Goal: Navigation & Orientation: Find specific page/section

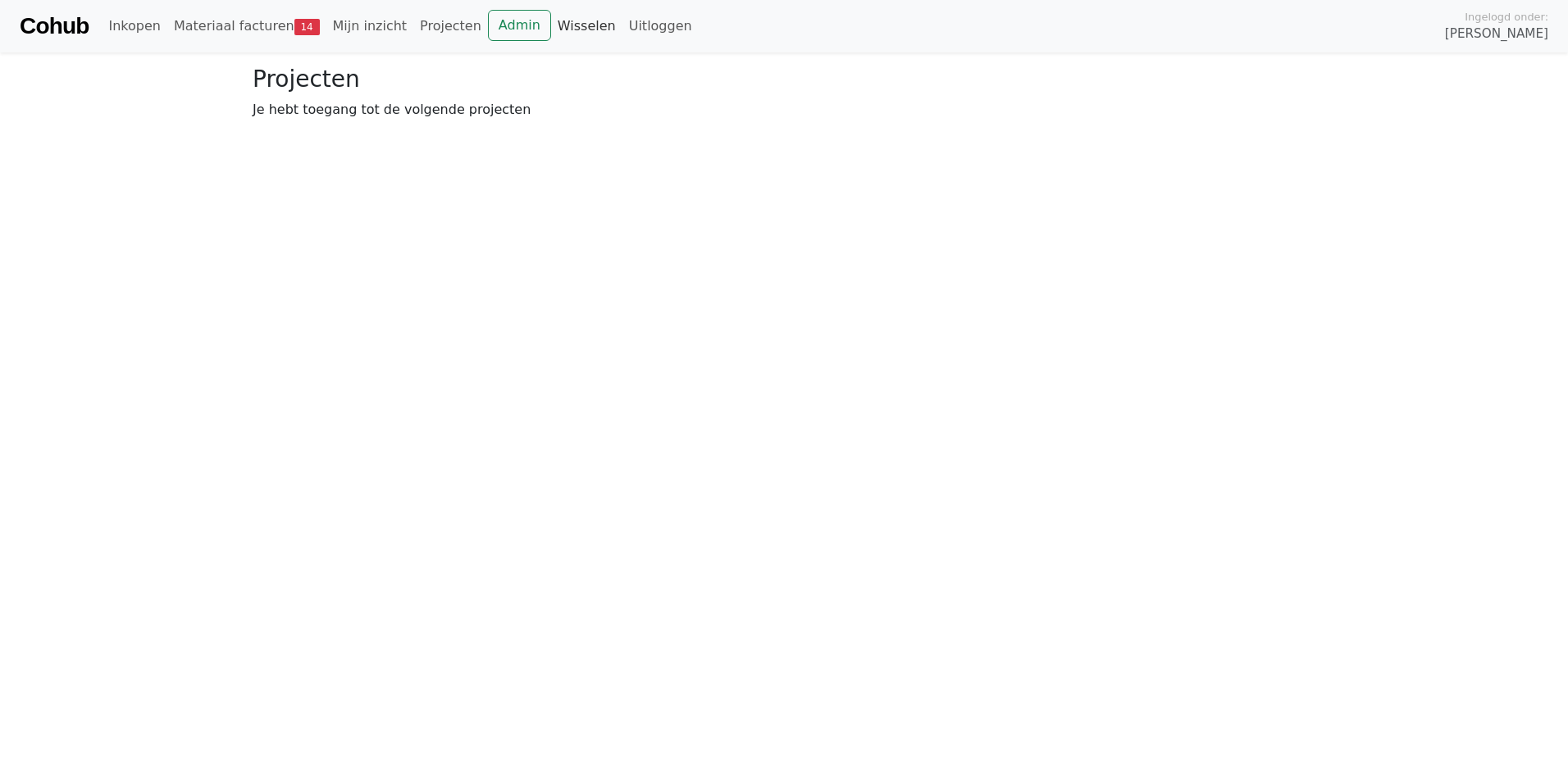
click at [552, 23] on link "Wisselen" at bounding box center [587, 26] width 71 height 32
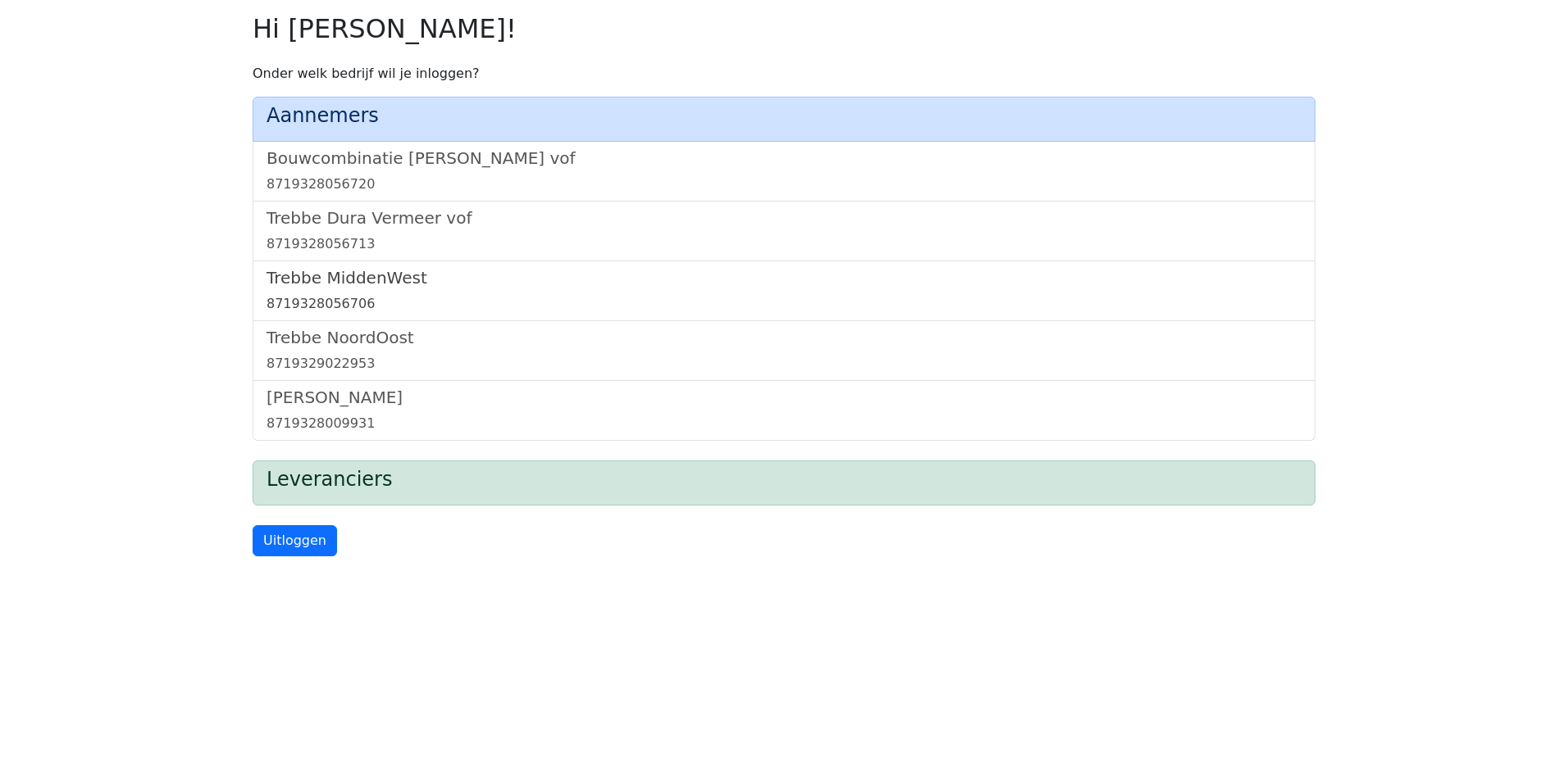
click at [344, 272] on h5 "Trebbe MiddenWest" at bounding box center [784, 278] width 1035 height 20
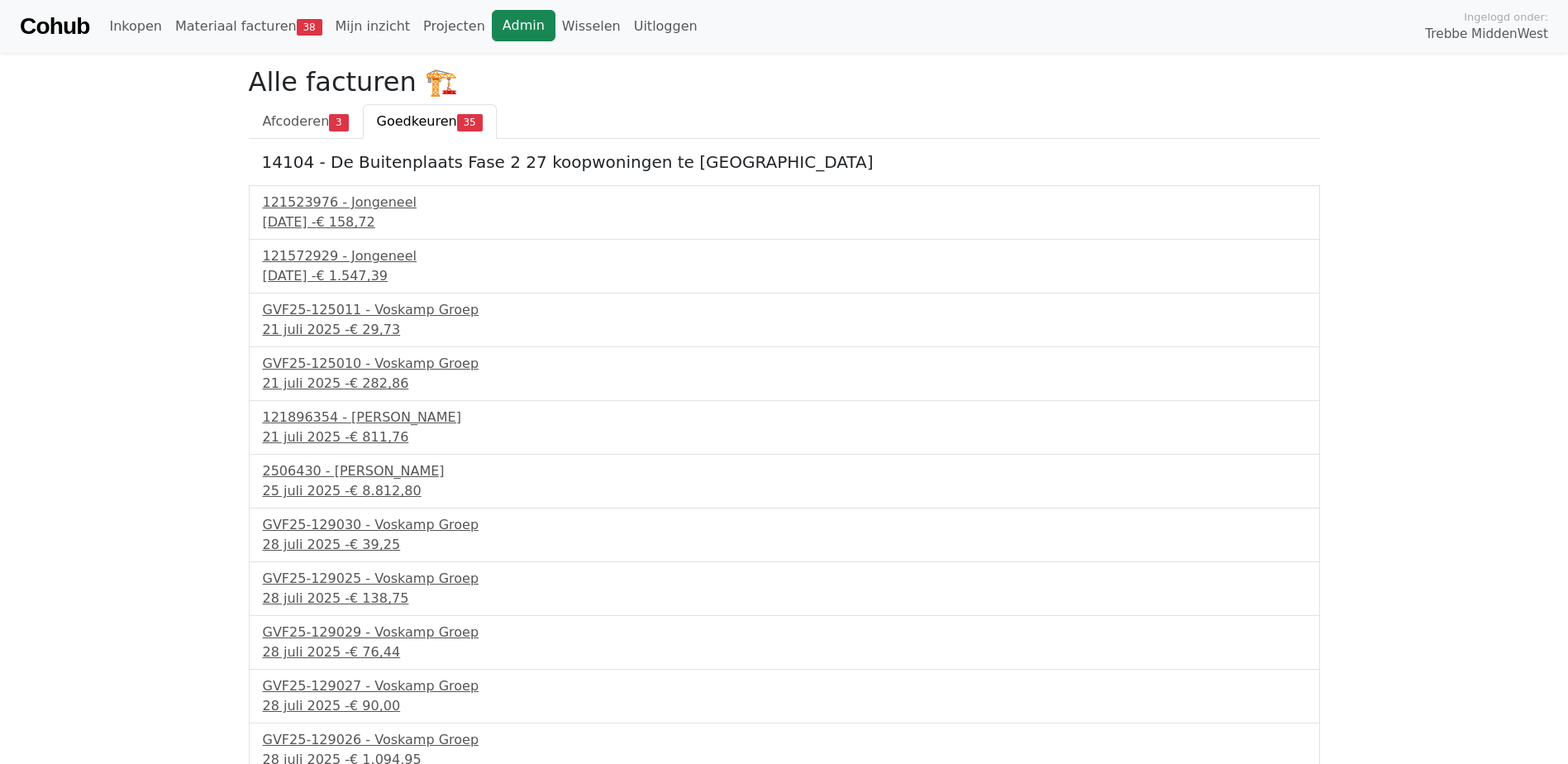
click at [492, 25] on link "Admin" at bounding box center [524, 25] width 64 height 32
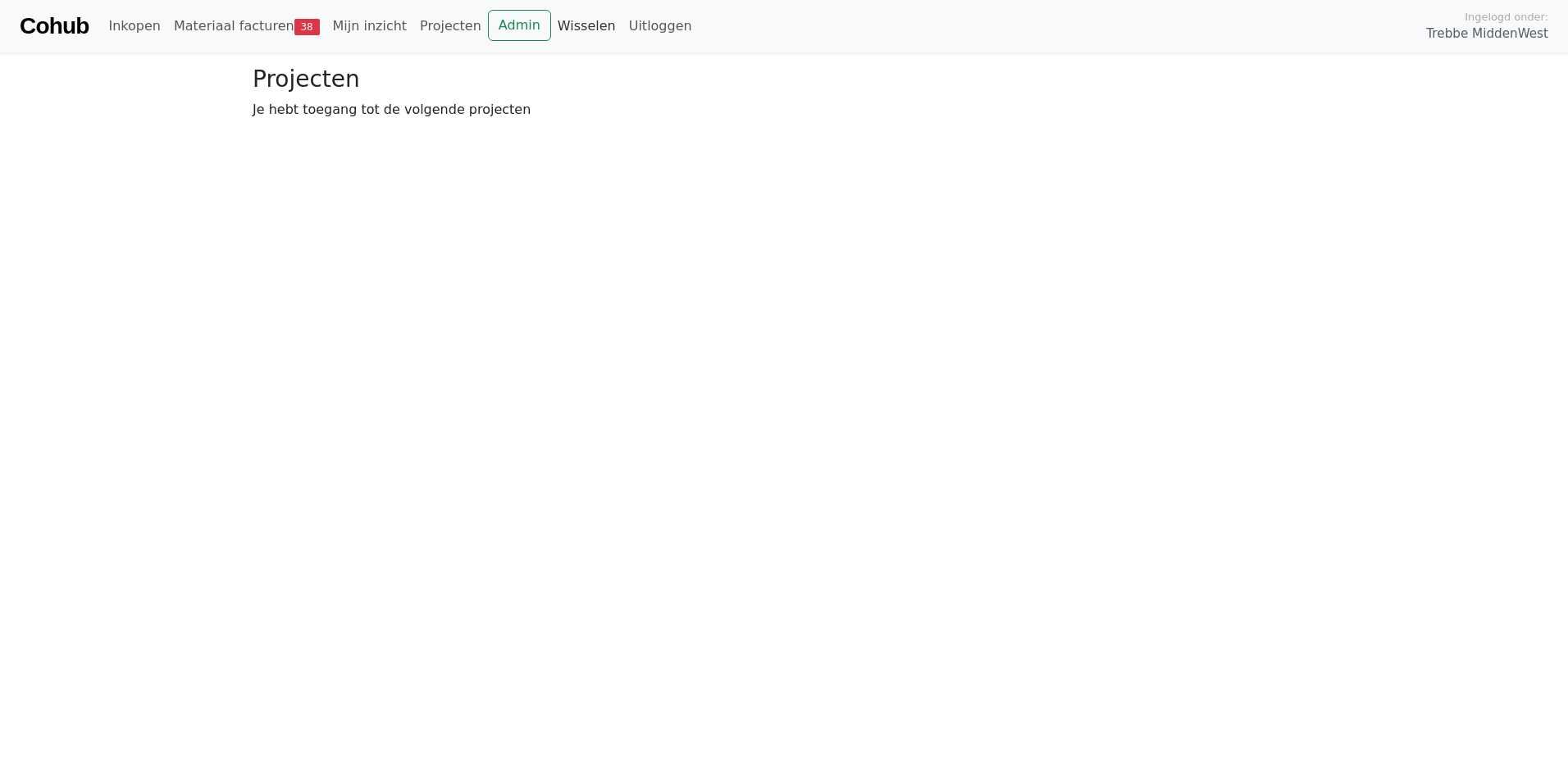
click at [552, 24] on link "Wisselen" at bounding box center [587, 26] width 71 height 32
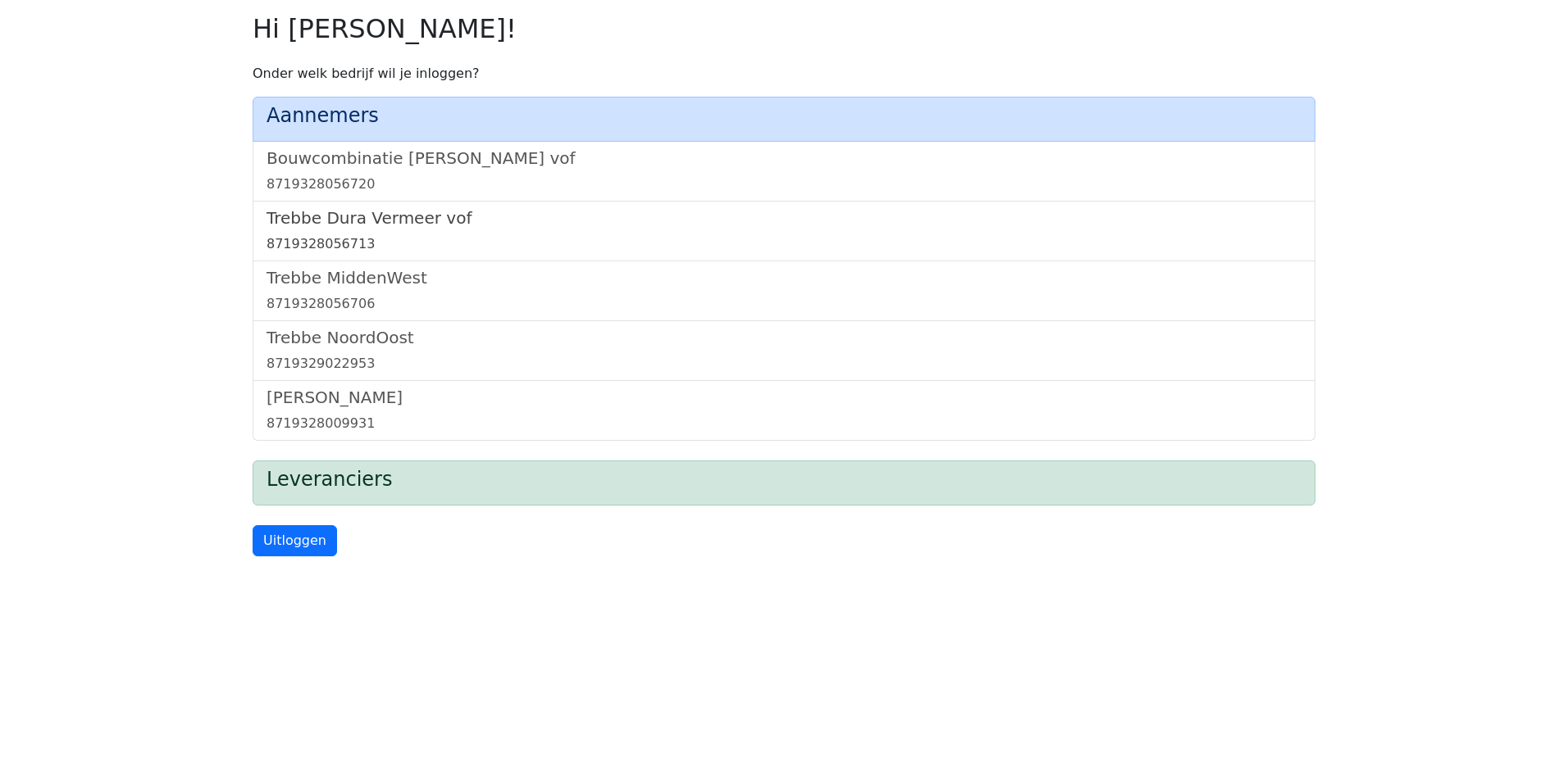
click at [376, 220] on h5 "Trebbe Dura Vermeer vof" at bounding box center [784, 218] width 1035 height 20
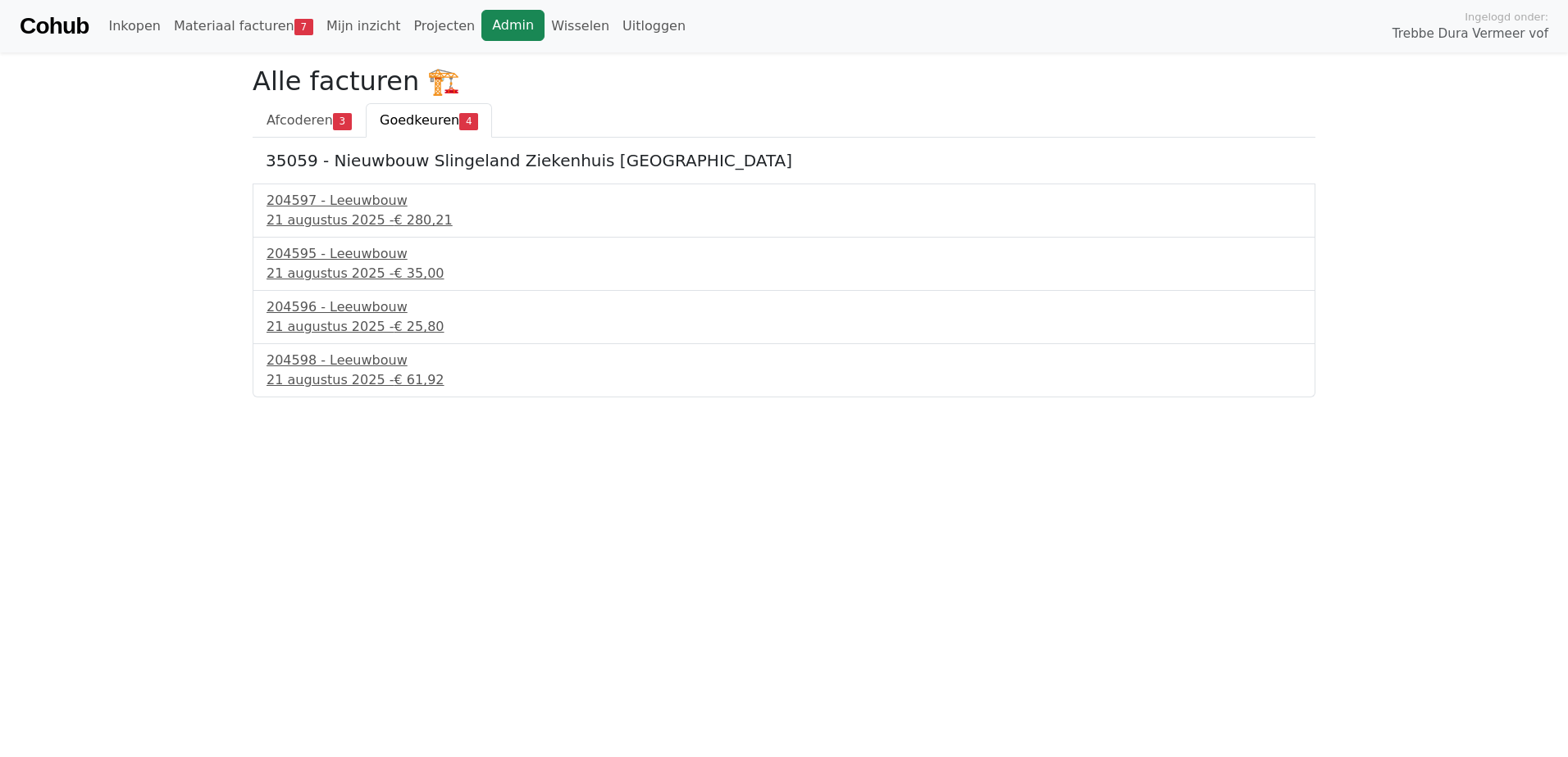
click at [485, 14] on link "Admin" at bounding box center [513, 25] width 63 height 32
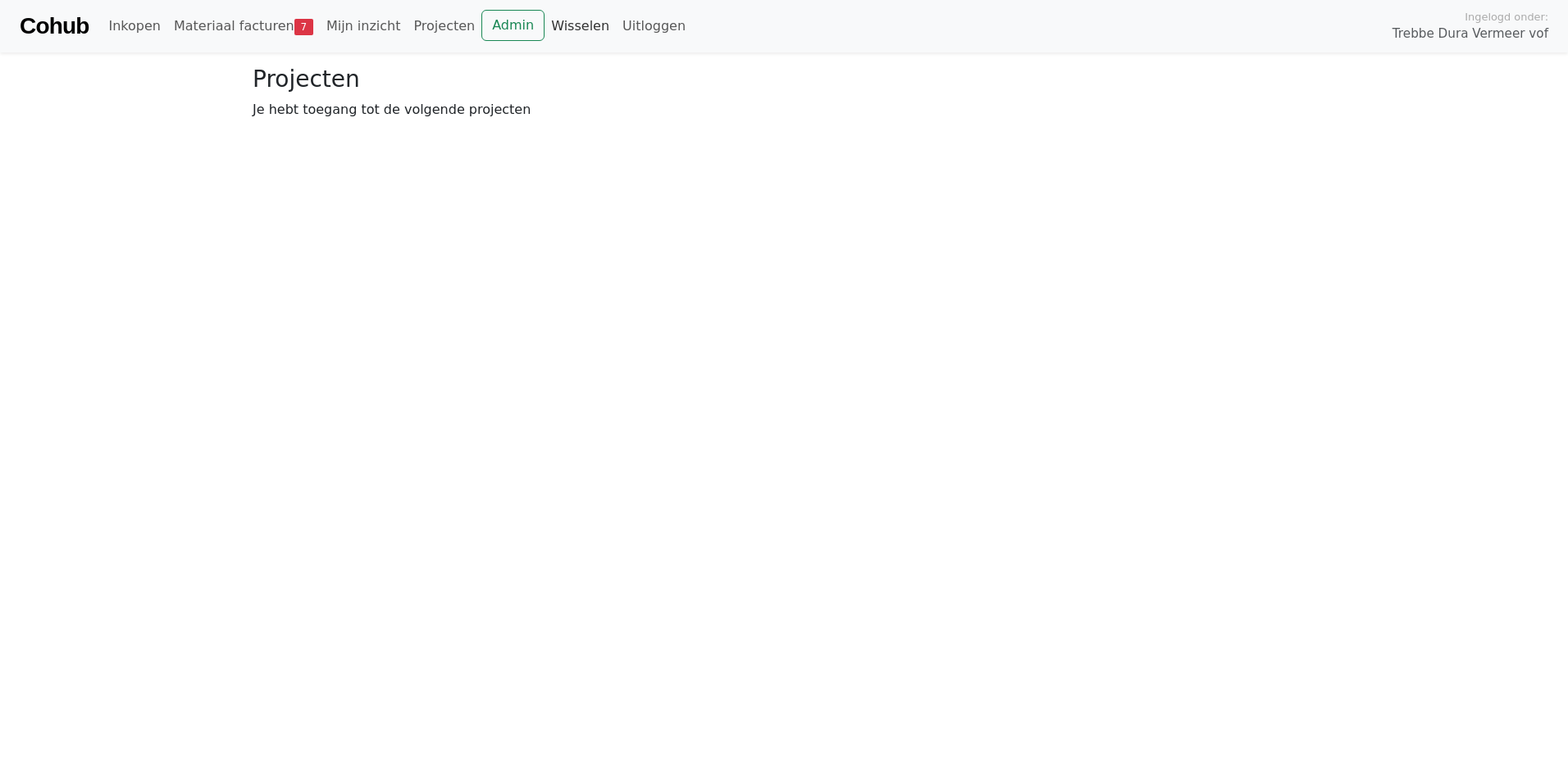
click at [544, 24] on link "Wisselen" at bounding box center [580, 26] width 71 height 32
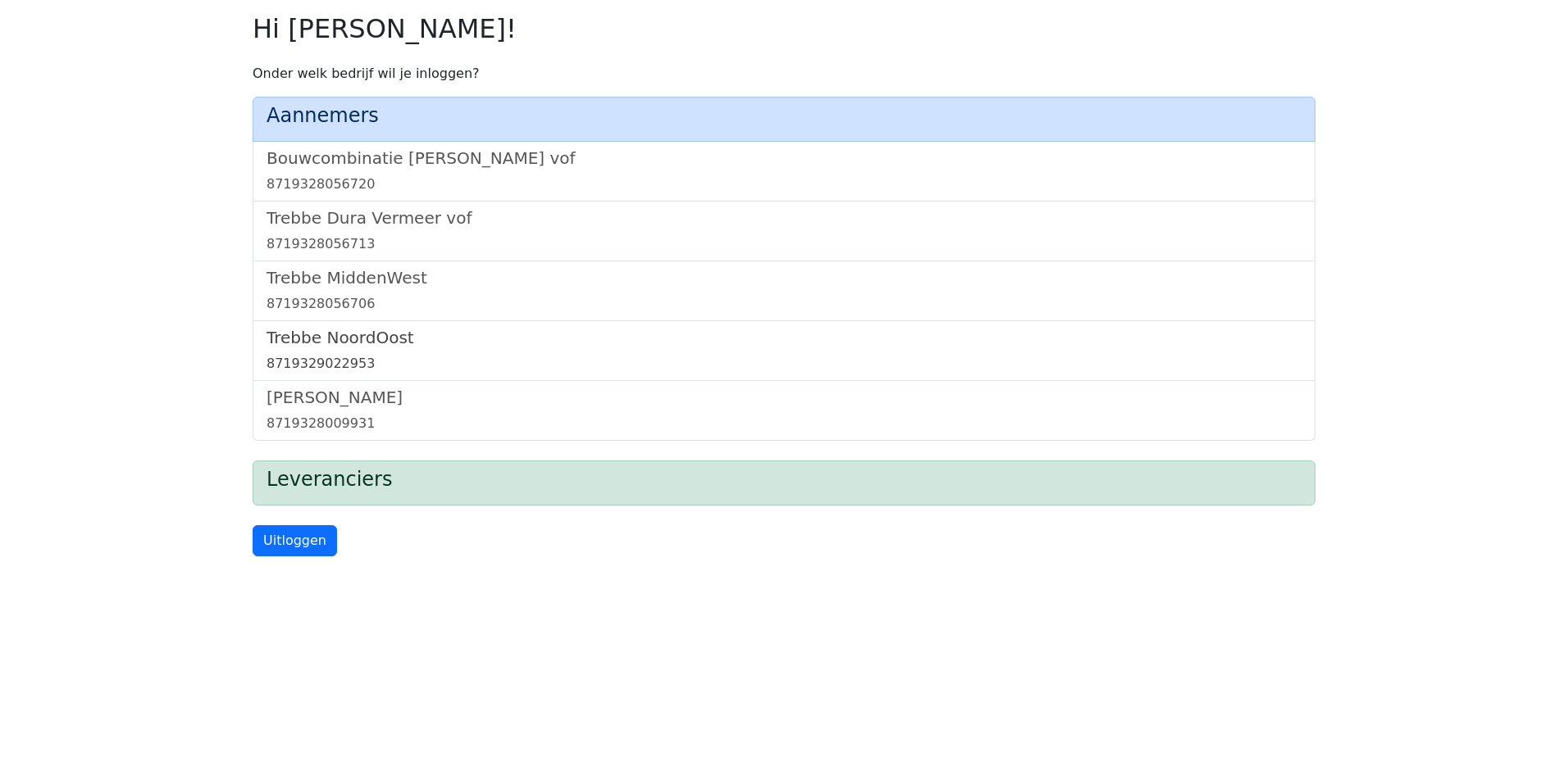
click at [325, 343] on h5 "Trebbe NoordOost" at bounding box center [784, 337] width 1035 height 20
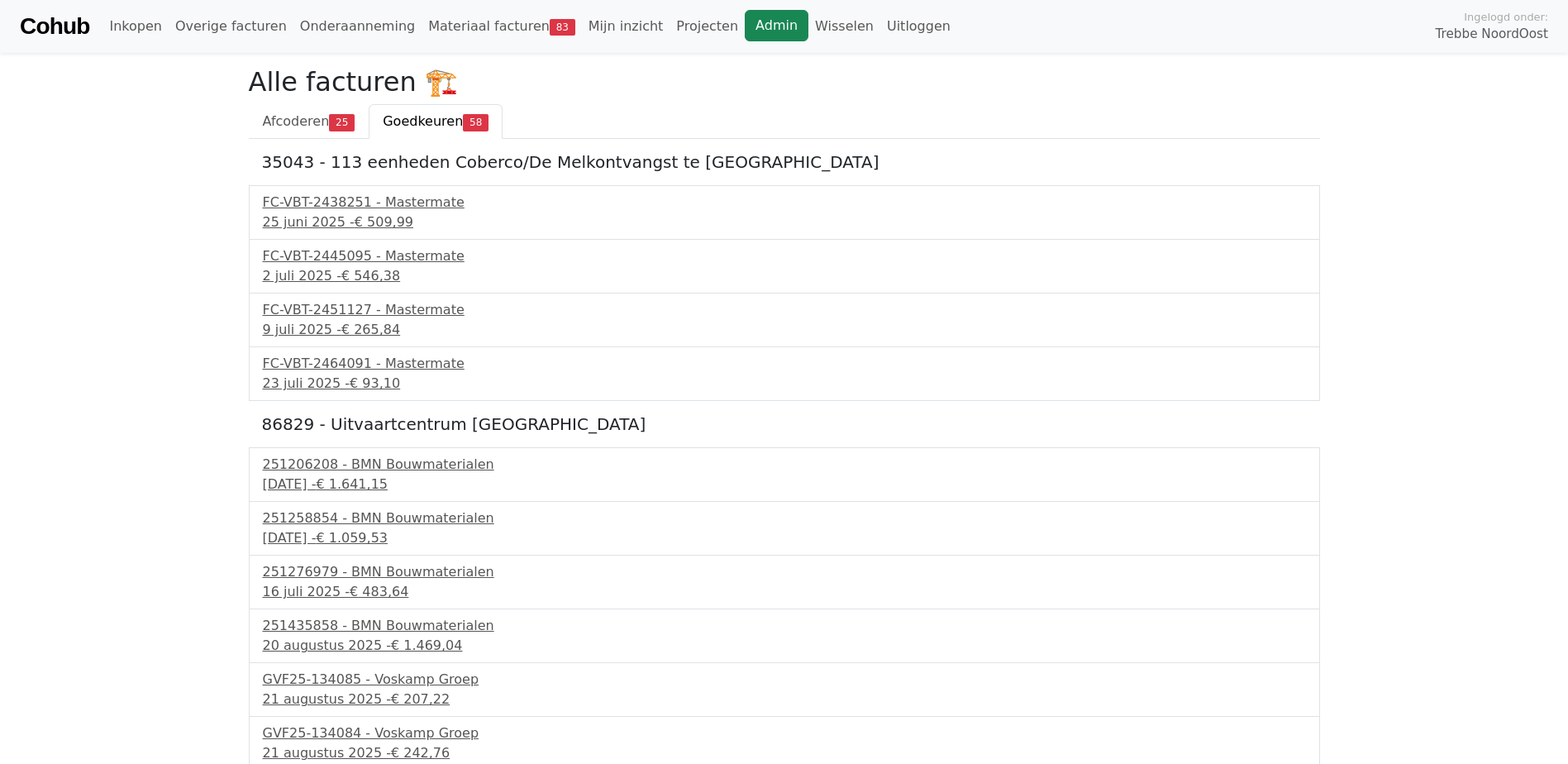
click at [745, 25] on link "Admin" at bounding box center [777, 25] width 64 height 32
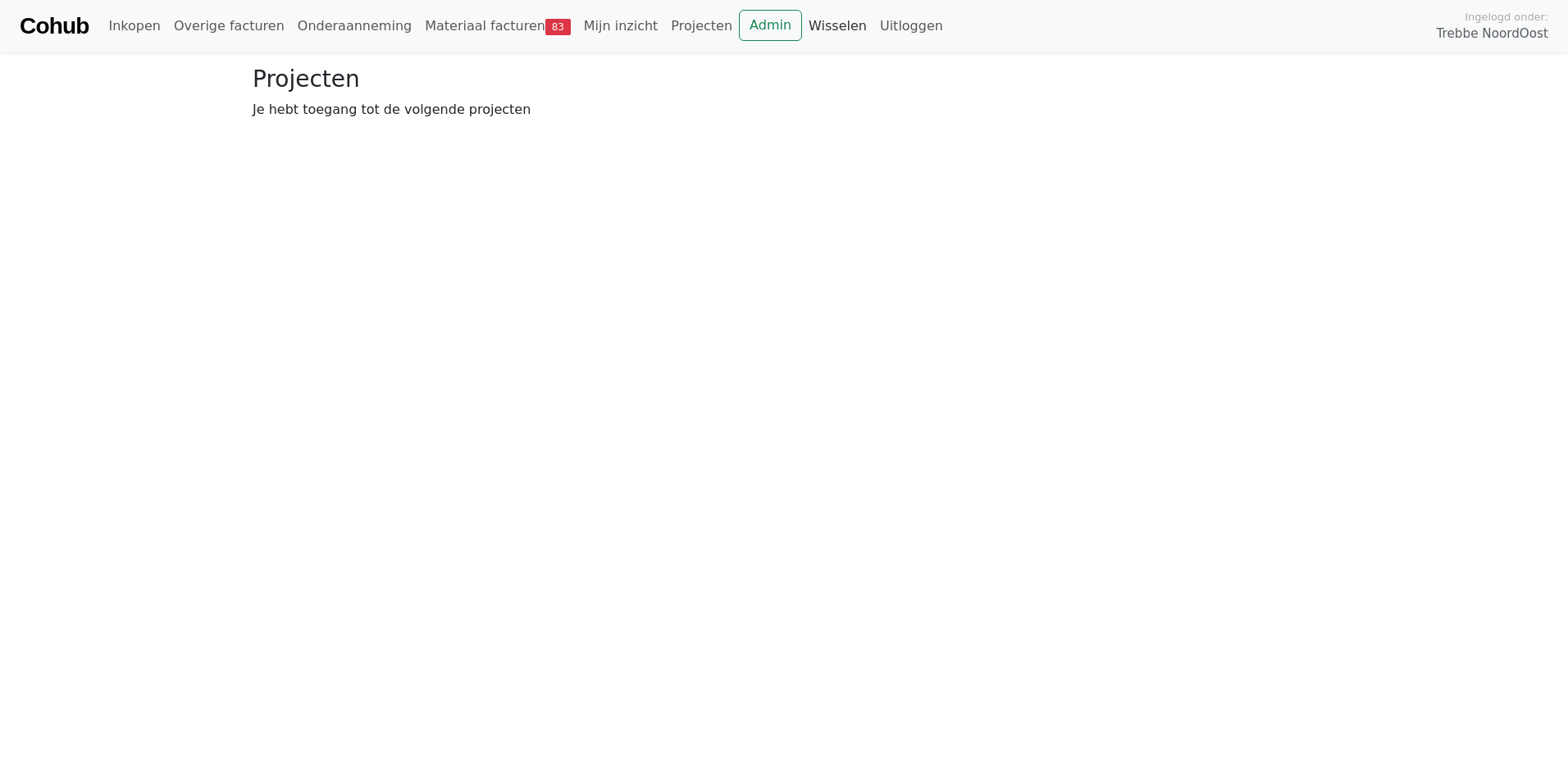
click at [803, 25] on link "Wisselen" at bounding box center [838, 26] width 71 height 32
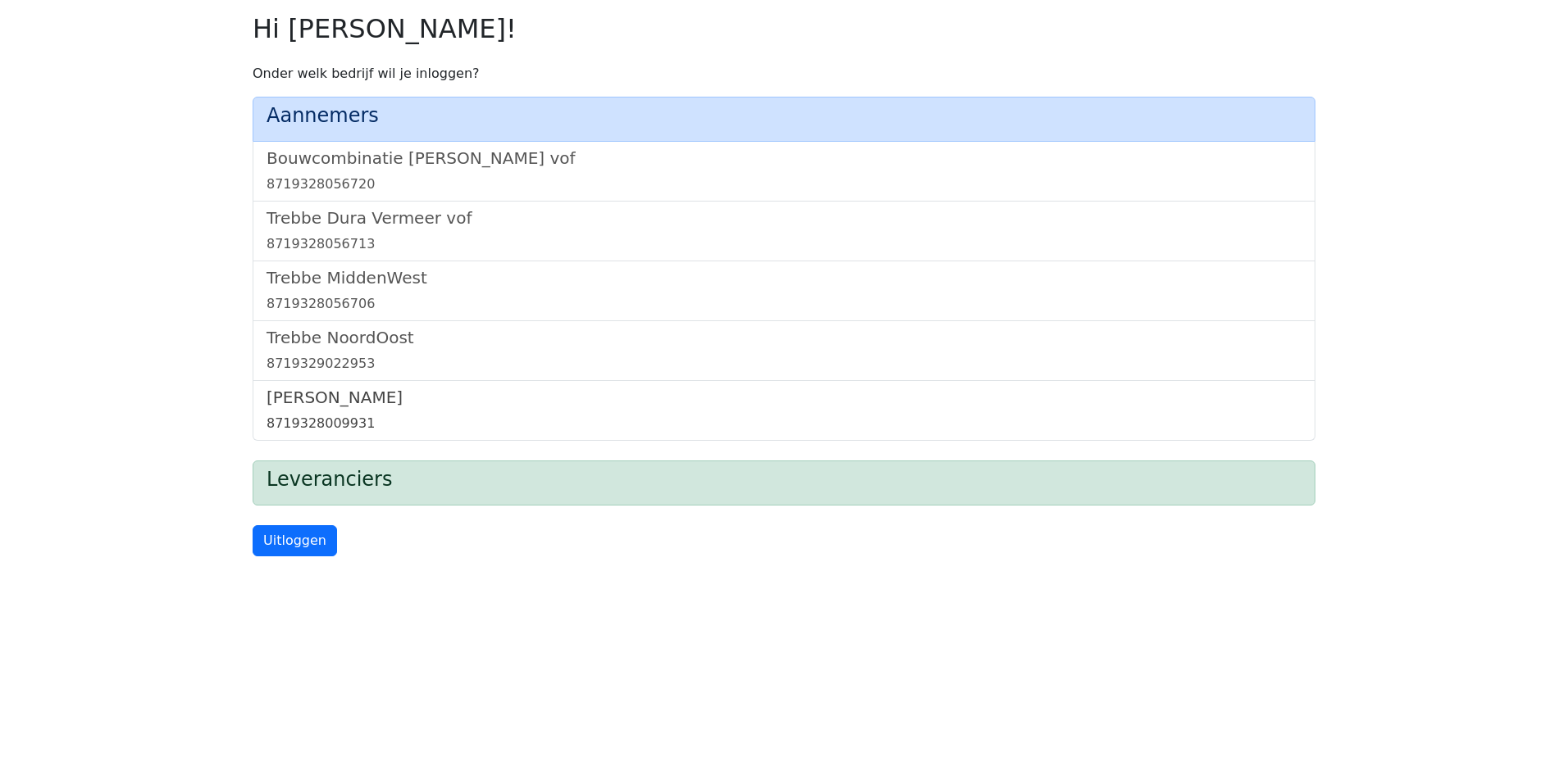
click at [329, 397] on h5 "[PERSON_NAME]" at bounding box center [784, 398] width 1035 height 20
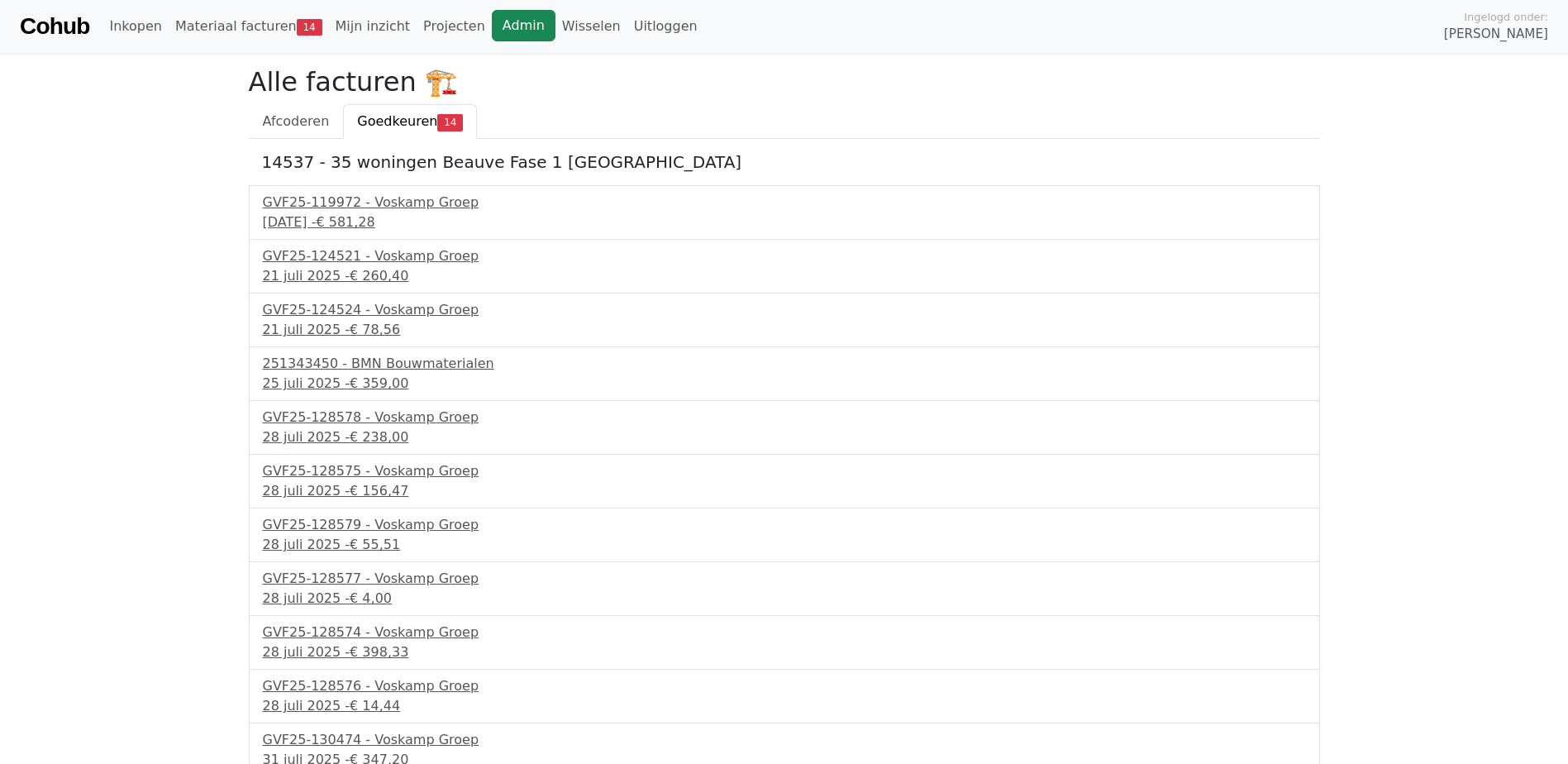
click at [494, 22] on link "Admin" at bounding box center [524, 25] width 64 height 32
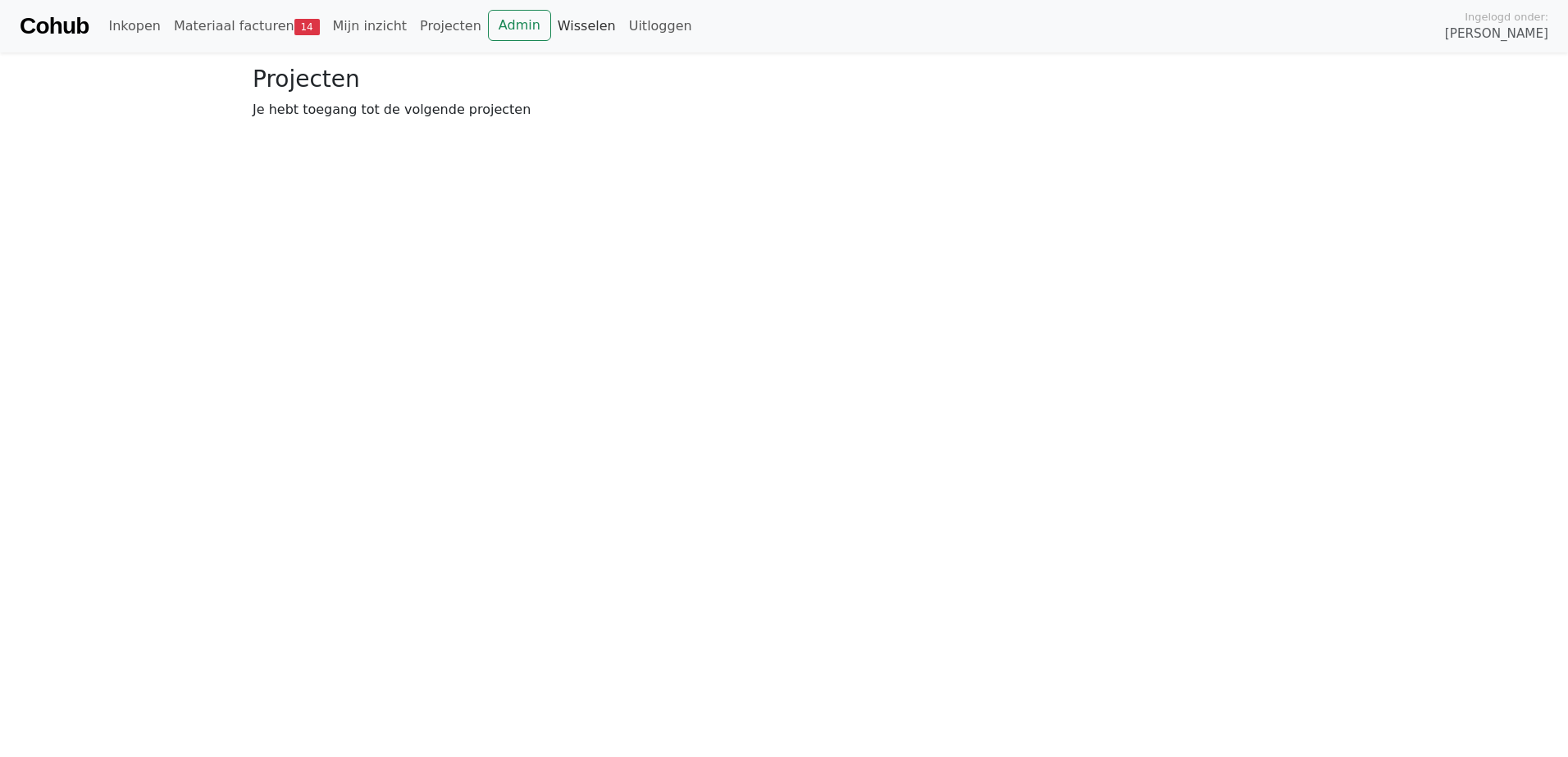
click at [552, 26] on link "Wisselen" at bounding box center [587, 26] width 71 height 32
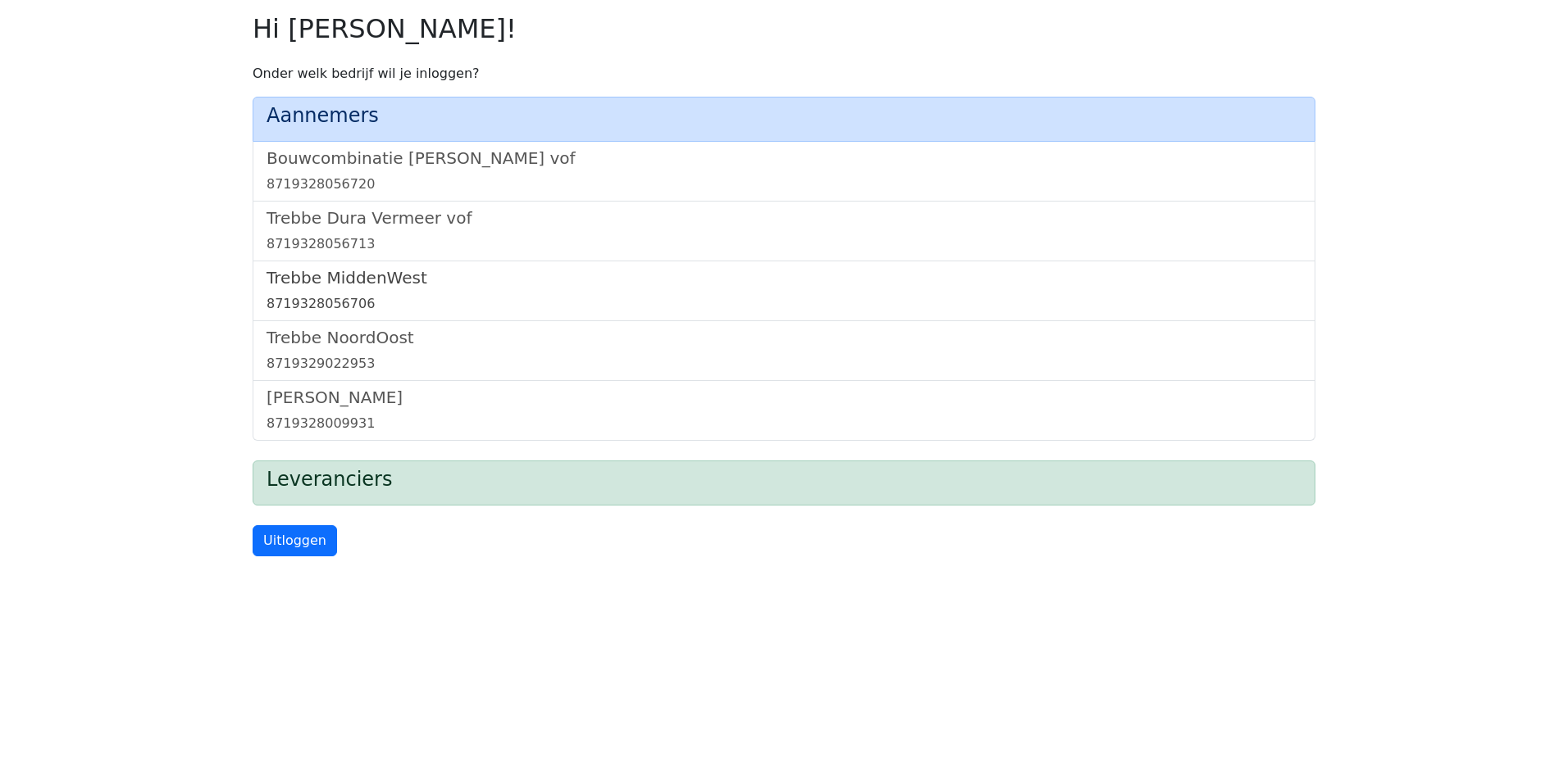
click at [390, 280] on h5 "Trebbe MiddenWest" at bounding box center [784, 278] width 1035 height 20
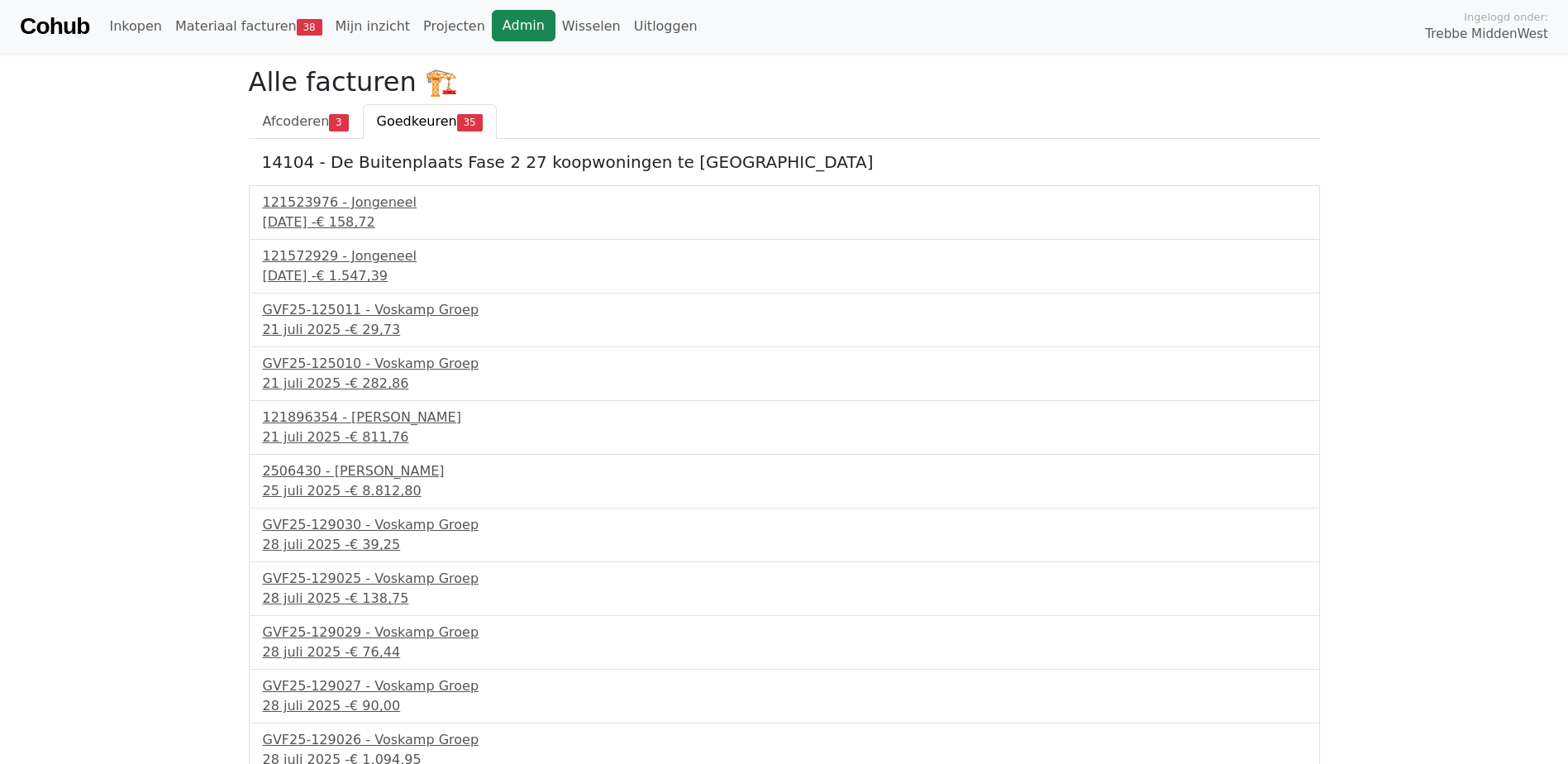
click at [492, 19] on link "Admin" at bounding box center [524, 25] width 64 height 32
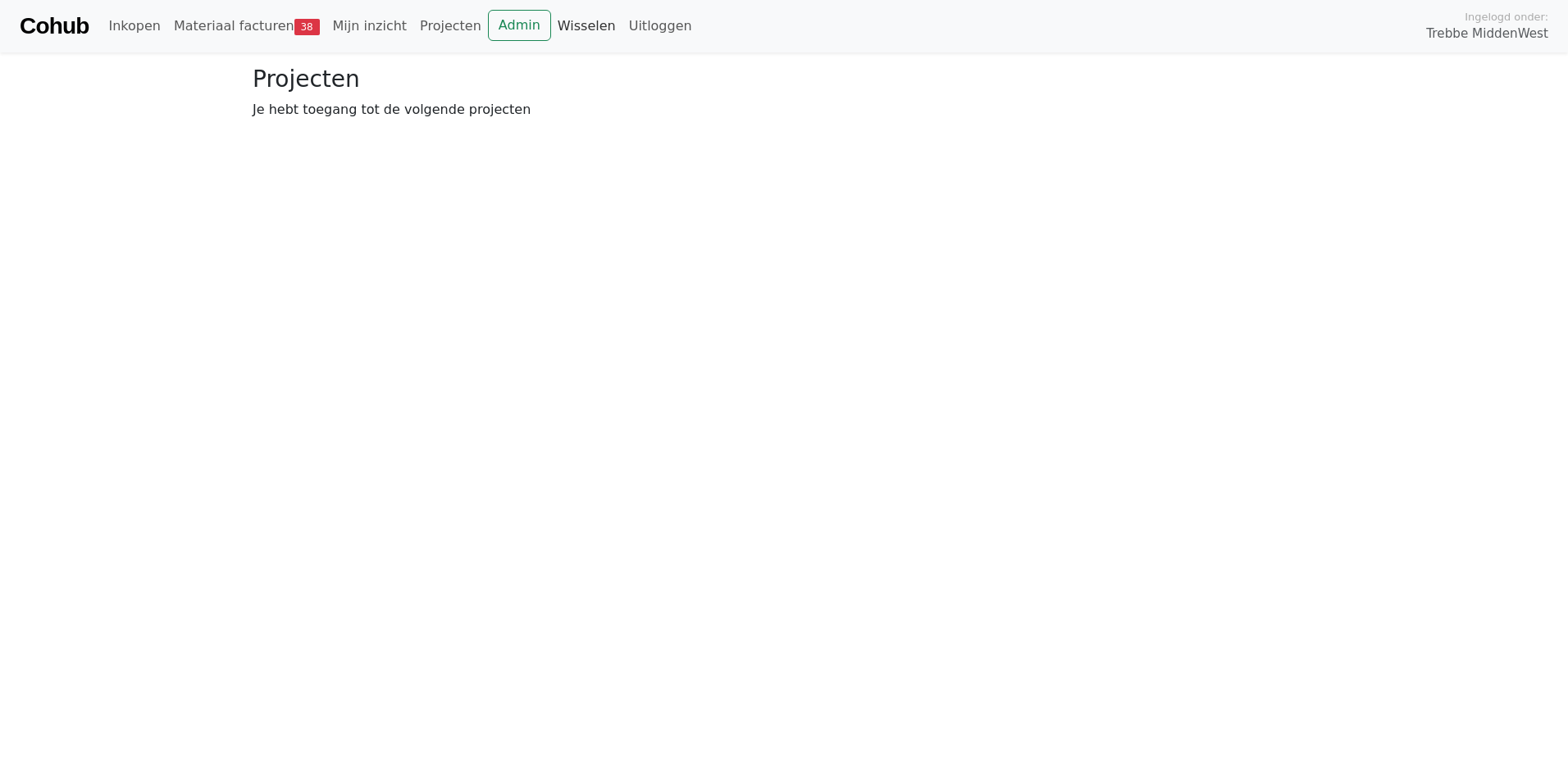
click at [552, 23] on link "Wisselen" at bounding box center [587, 26] width 71 height 32
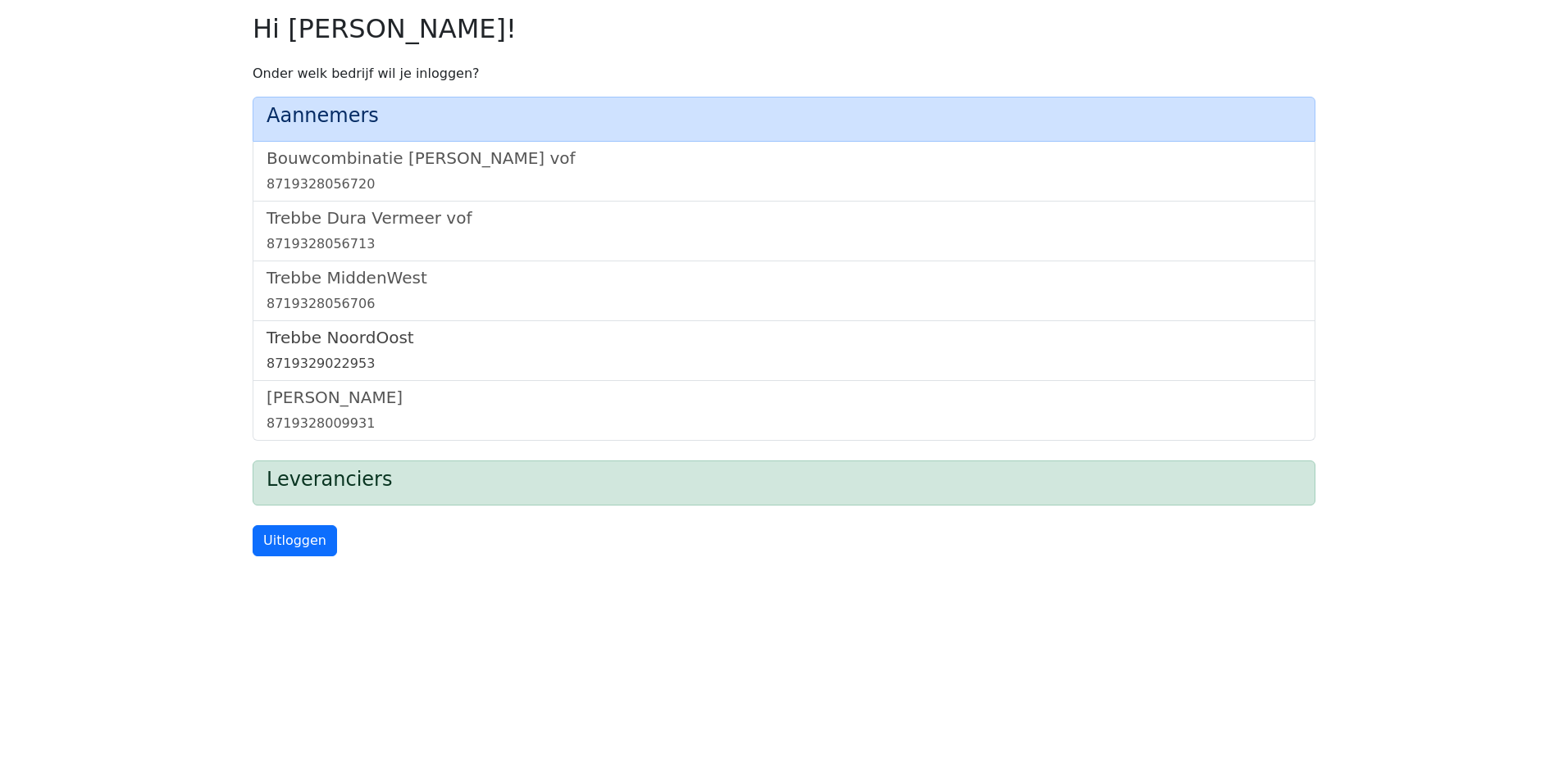
click at [361, 338] on h5 "Trebbe NoordOost" at bounding box center [784, 337] width 1035 height 20
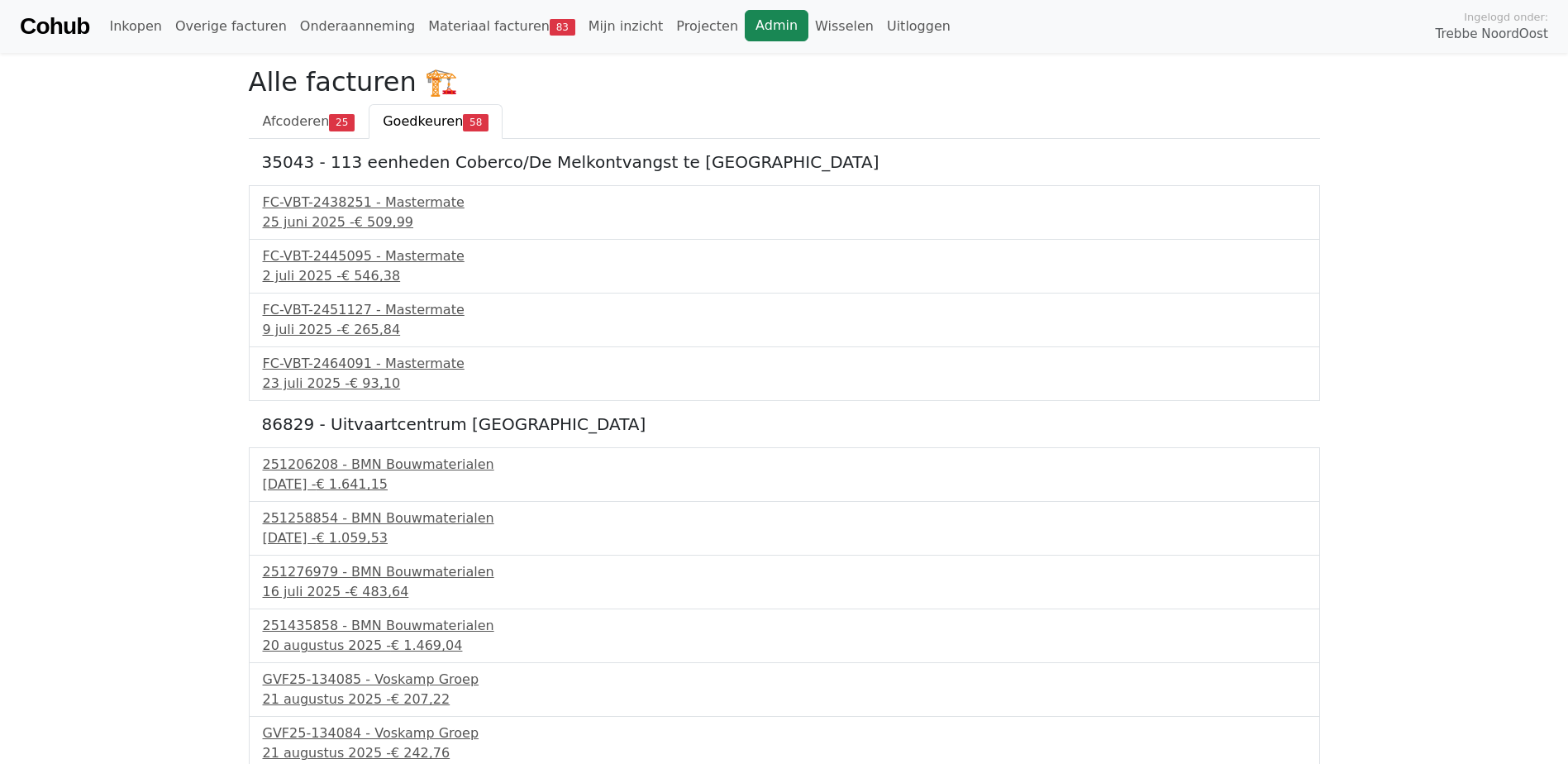
click at [745, 28] on link "Admin" at bounding box center [777, 25] width 64 height 32
